Goal: Task Accomplishment & Management: Manage account settings

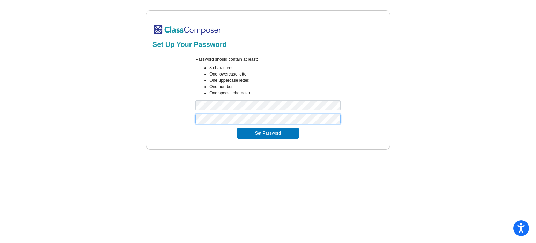
click at [237, 127] on button "Set Password" at bounding box center [267, 132] width 61 height 11
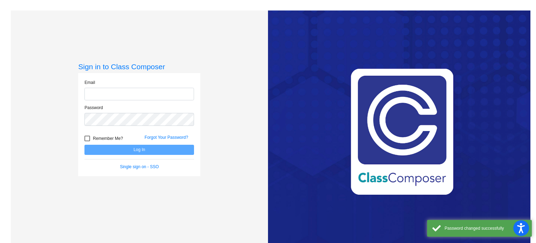
click at [144, 94] on input "email" at bounding box center [139, 94] width 110 height 13
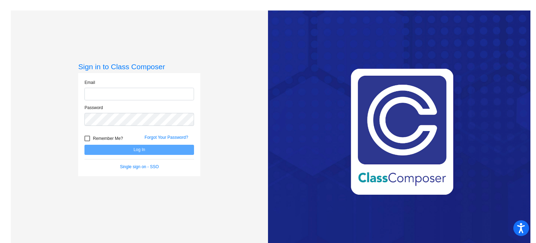
type input "[PERSON_NAME][EMAIL_ADDRESS][PERSON_NAME][DOMAIN_NAME]"
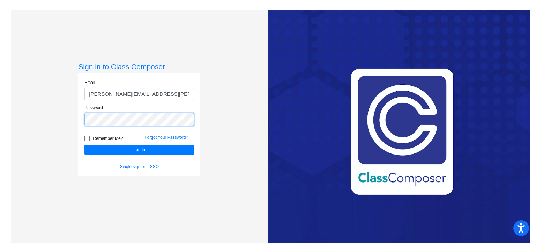
click at [84, 145] on button "Log In" at bounding box center [139, 150] width 110 height 10
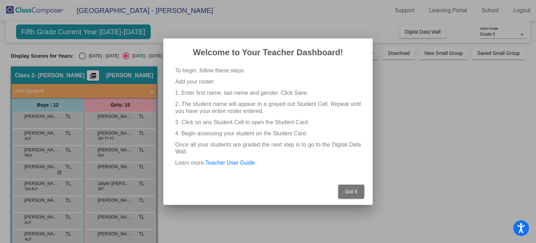
click at [355, 197] on button "Got It" at bounding box center [351, 191] width 26 height 14
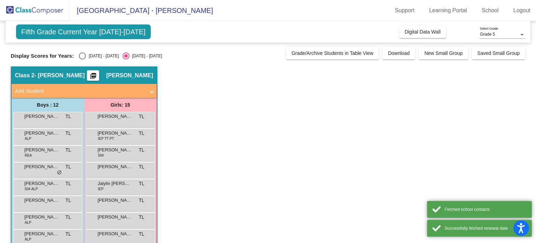
click at [348, 191] on app-classroom "Class 2 - [PERSON_NAME] picture_as_pdf [PERSON_NAME] Add Student First Name Las…" at bounding box center [268, 220] width 515 height 308
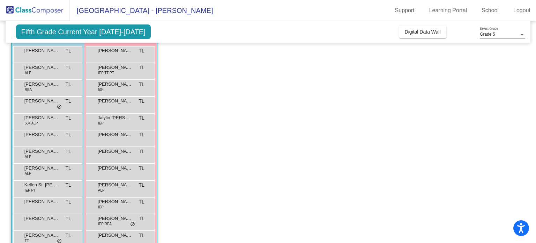
scroll to position [66, 0]
click at [59, 105] on span "do_not_disturb_alt" at bounding box center [59, 106] width 5 height 6
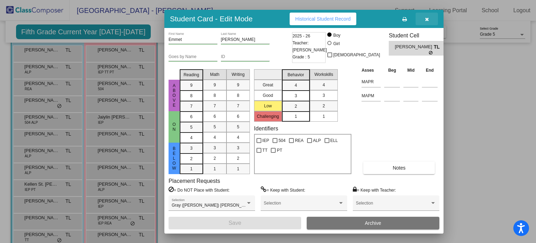
click at [426, 19] on icon "button" at bounding box center [427, 19] width 4 height 5
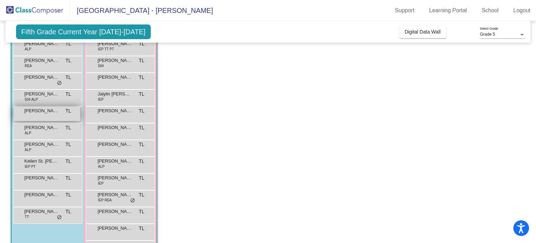
scroll to position [113, 0]
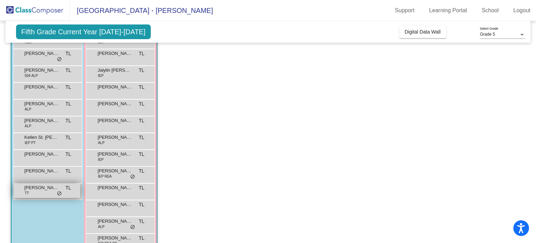
click at [54, 196] on div "[PERSON_NAME] TT TL lock do_not_disturb_alt" at bounding box center [47, 190] width 67 height 14
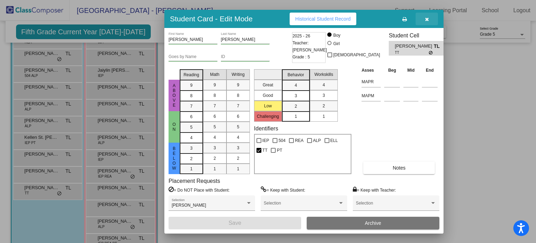
click at [427, 19] on icon "button" at bounding box center [427, 19] width 4 height 5
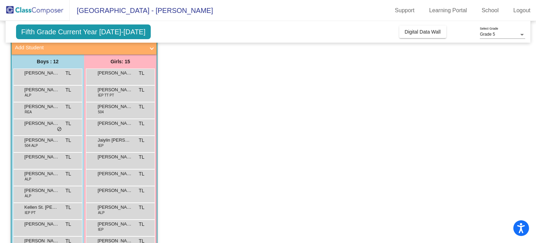
scroll to position [43, 0]
click at [113, 109] on span "[PERSON_NAME]" at bounding box center [115, 106] width 35 height 7
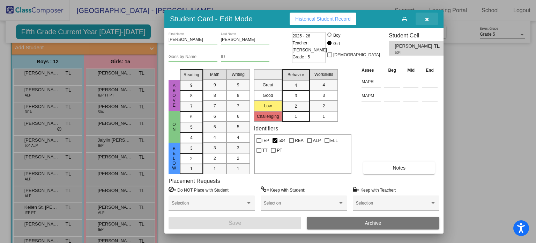
click at [427, 21] on icon "button" at bounding box center [427, 19] width 4 height 5
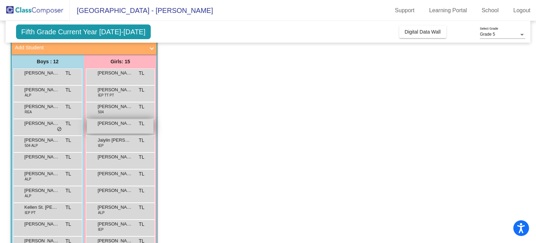
click at [145, 127] on div "[PERSON_NAME] [PERSON_NAME] lock do_not_disturb_alt" at bounding box center [120, 126] width 67 height 14
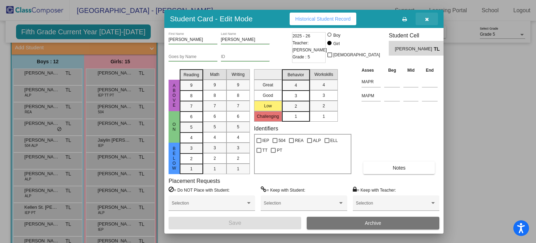
click at [425, 18] on icon "button" at bounding box center [427, 19] width 4 height 5
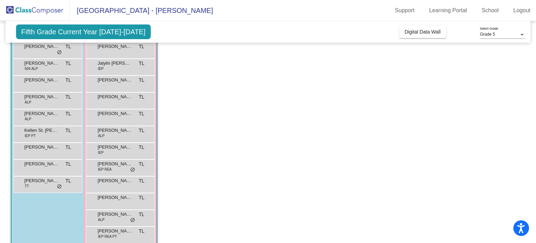
scroll to position [131, 0]
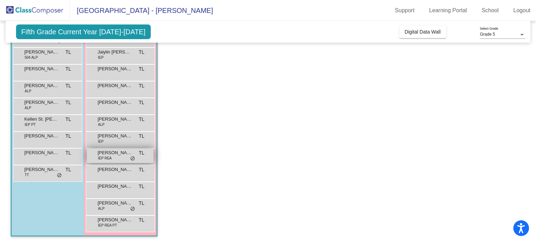
click at [108, 156] on span "IEP REA" at bounding box center [105, 157] width 14 height 5
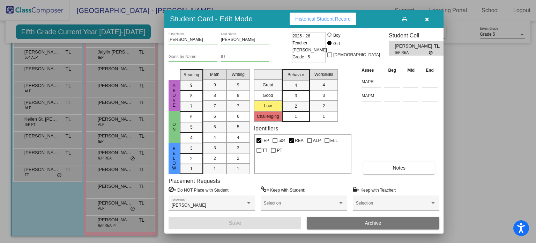
click at [429, 20] on button "button" at bounding box center [427, 19] width 22 height 13
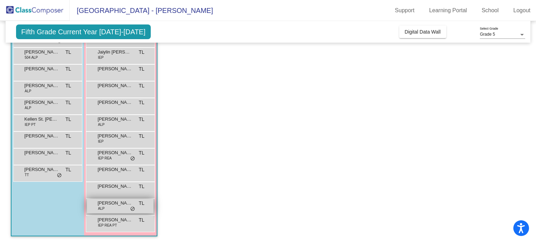
click at [112, 211] on div "[PERSON_NAME] ALP TL lock do_not_disturb_alt" at bounding box center [120, 206] width 67 height 14
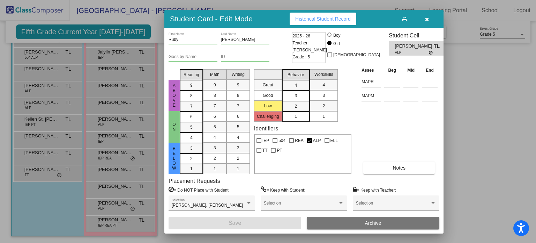
click at [427, 14] on button "button" at bounding box center [427, 19] width 22 height 13
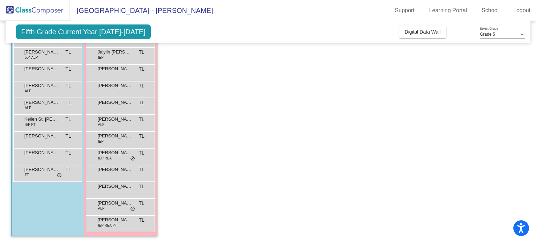
click at [242, 149] on app-classroom "Class 2 - [PERSON_NAME] picture_as_pdf [PERSON_NAME] Add Student First Name Las…" at bounding box center [268, 89] width 515 height 308
